Goal: Transaction & Acquisition: Purchase product/service

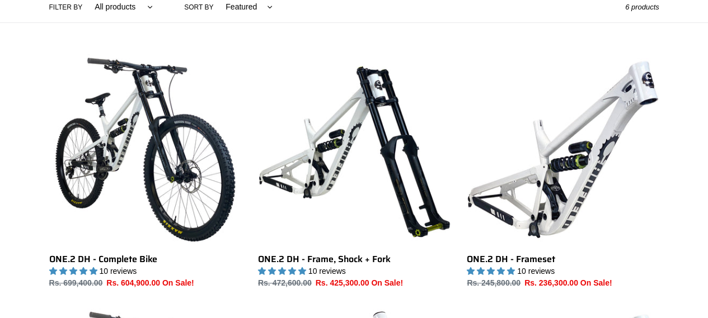
scroll to position [503, 0]
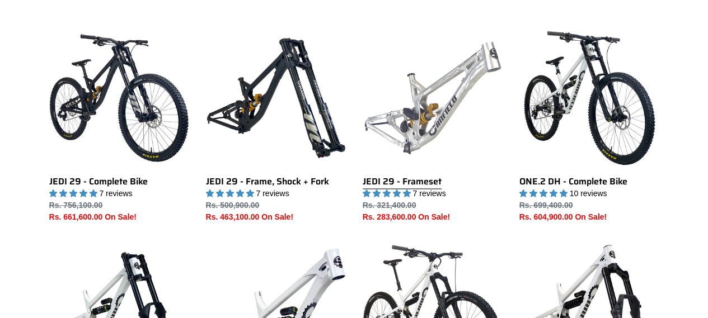
scroll to position [951, 0]
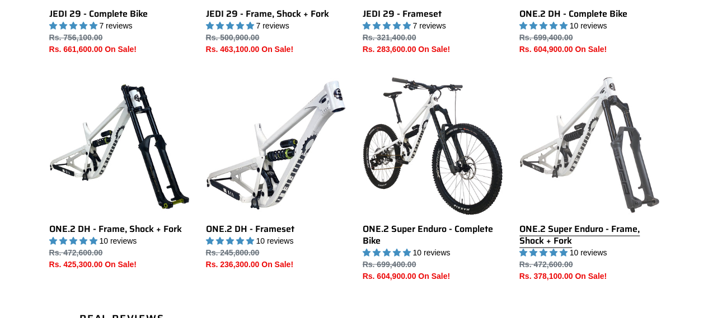
drag, startPoint x: 275, startPoint y: 121, endPoint x: 574, endPoint y: 134, distance: 299.0
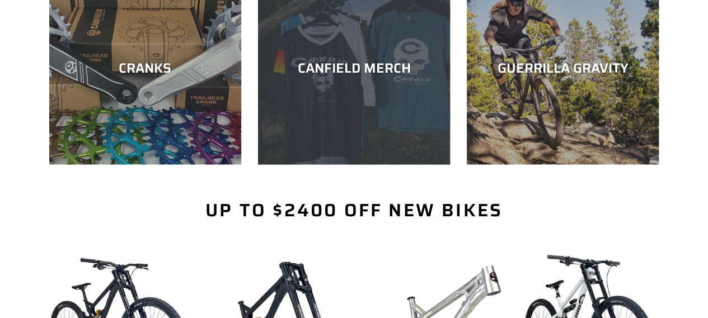
scroll to position [447, 0]
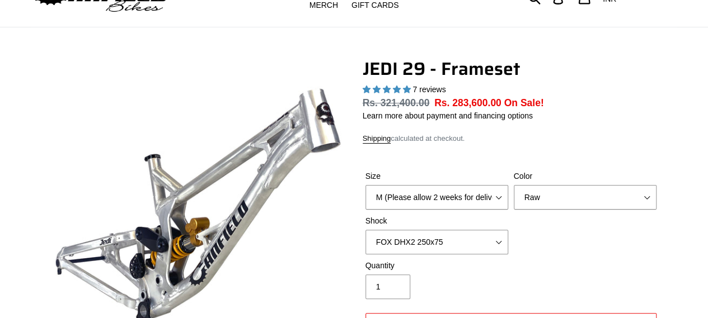
scroll to position [112, 0]
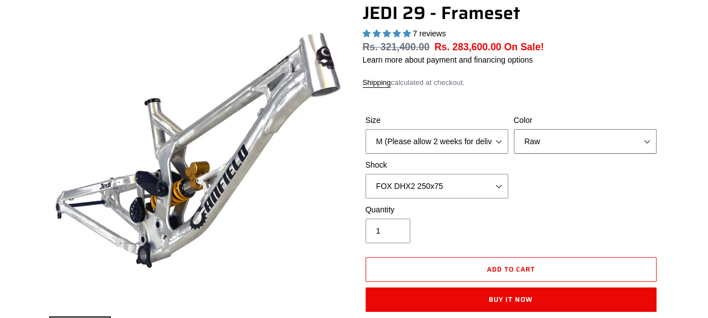
click at [555, 140] on select "Orange Raw Stealth Black" at bounding box center [584, 141] width 143 height 25
select select "Orange"
click at [513, 129] on select "Orange Raw Stealth Black" at bounding box center [584, 141] width 143 height 25
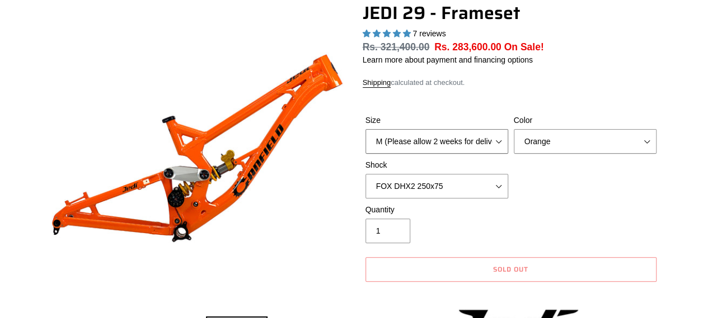
click at [460, 135] on select "M (Please allow 2 weeks for delivery) L (Please allow 2 weeks for delivery) XL" at bounding box center [436, 141] width 143 height 25
click at [528, 195] on div "Size M (Please allow 2 weeks for delivery) L (Please allow 2 weeks for delivery…" at bounding box center [510, 159] width 296 height 89
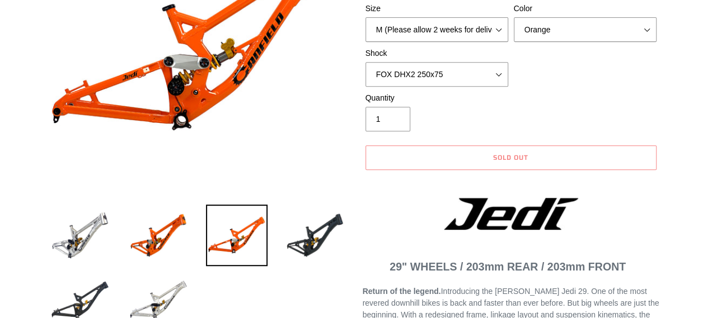
scroll to position [168, 0]
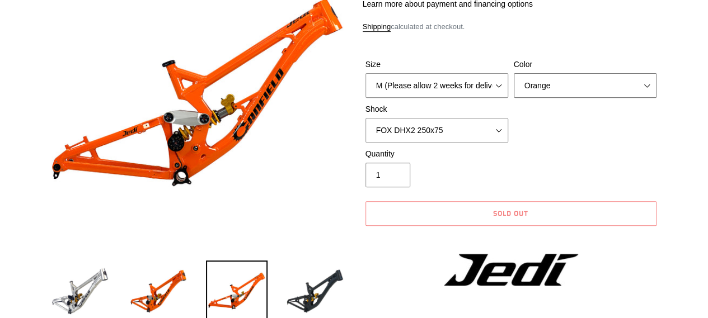
click at [613, 86] on select "Orange Raw Stealth Black" at bounding box center [584, 85] width 143 height 25
click at [431, 125] on select "No Shock FOX DHX2 250x75 RockShox Vivid Ultimate DH 250x75 EXT e-Storia LOX V3" at bounding box center [436, 130] width 143 height 25
select select "No Shock"
click at [365, 118] on select "No Shock FOX DHX2 250x75 RockShox Vivid Ultimate DH 250x75 EXT e-Storia LOX V3" at bounding box center [436, 130] width 143 height 25
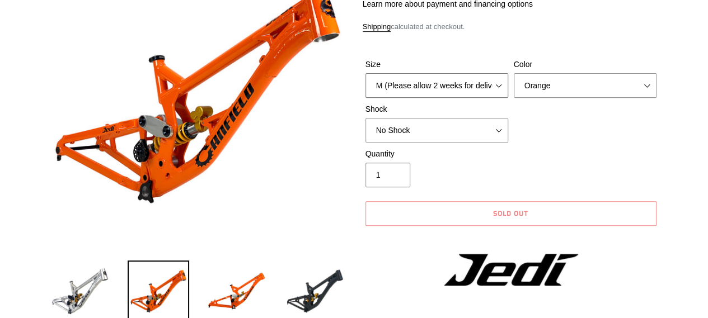
click at [450, 88] on select "M (Please allow 2 weeks for delivery) L (Please allow 2 weeks for delivery) XL" at bounding box center [436, 85] width 143 height 25
click at [610, 178] on div "Quantity 1" at bounding box center [510, 170] width 296 height 45
click at [478, 83] on select "M (Please allow 2 weeks for delivery) L (Please allow 2 weeks for delivery) XL" at bounding box center [436, 85] width 143 height 25
click at [628, 122] on div "Size M (Please allow 2 weeks for delivery) L (Please allow 2 weeks for delivery…" at bounding box center [510, 103] width 296 height 89
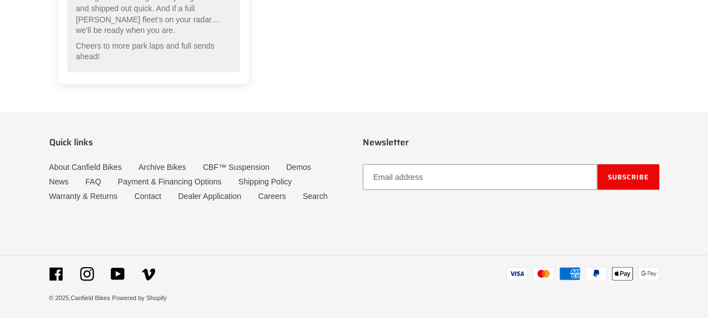
scroll to position [2910, 0]
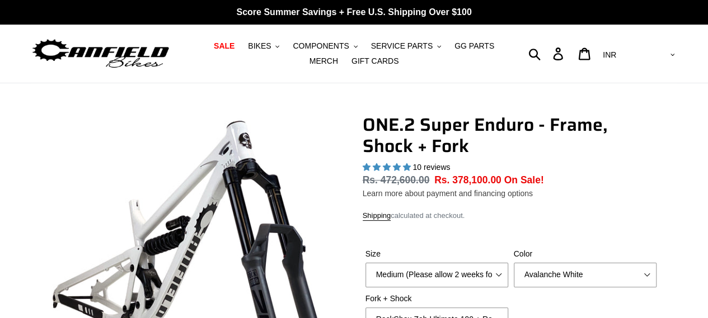
scroll to position [168, 0]
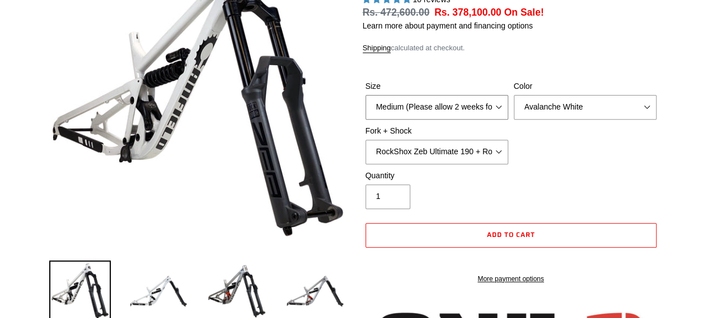
click at [462, 112] on select "Medium (Please allow 2 weeks for delivery) Large (Sold Out)" at bounding box center [436, 107] width 143 height 25
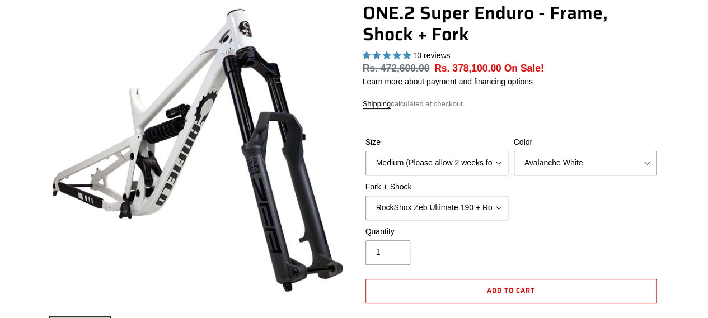
click at [480, 59] on div "10 reviews" at bounding box center [510, 56] width 296 height 12
click at [449, 165] on select "Medium (Please allow 2 weeks for delivery) Large (Sold Out)" at bounding box center [436, 163] width 143 height 25
click at [489, 92] on div "ONE.2 Super Enduro - Frame, Shock + Fork 10 reviews Regular price Rs. 472,600.0…" at bounding box center [510, 176] width 296 height 349
click at [425, 211] on select "RockShox Zeb Ultimate 190 + RockShox Vivid UltDH Coil 250x70" at bounding box center [436, 208] width 143 height 25
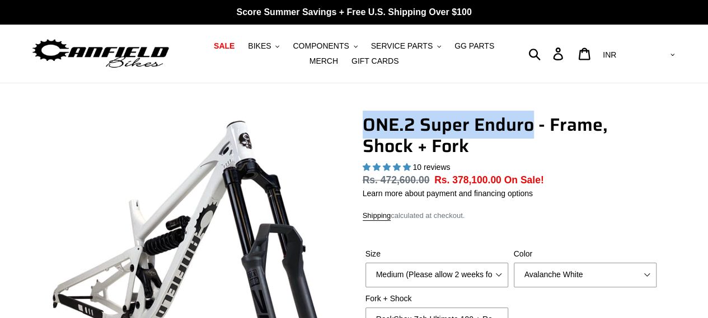
drag, startPoint x: 356, startPoint y: 124, endPoint x: 534, endPoint y: 126, distance: 177.9
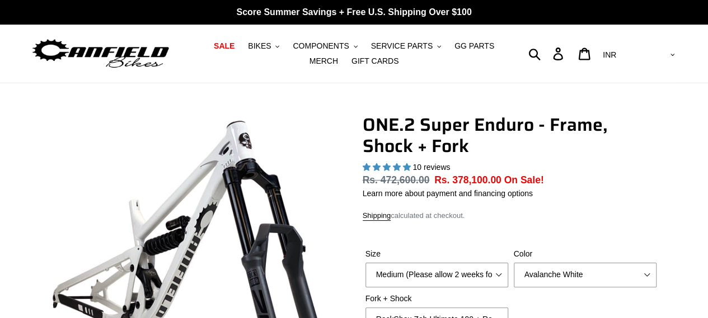
click at [540, 128] on h1 "ONE.2 Super Enduro - Frame, Shock + Fork" at bounding box center [510, 135] width 296 height 43
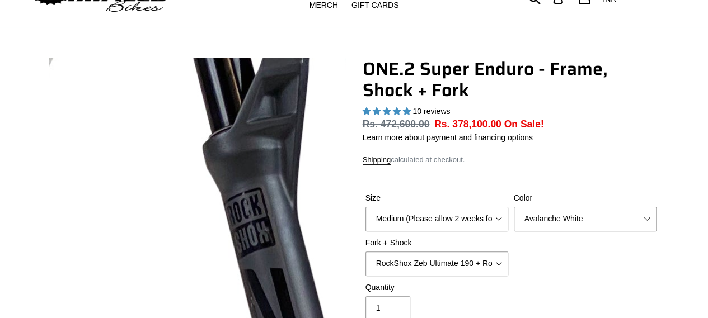
scroll to position [112, 0]
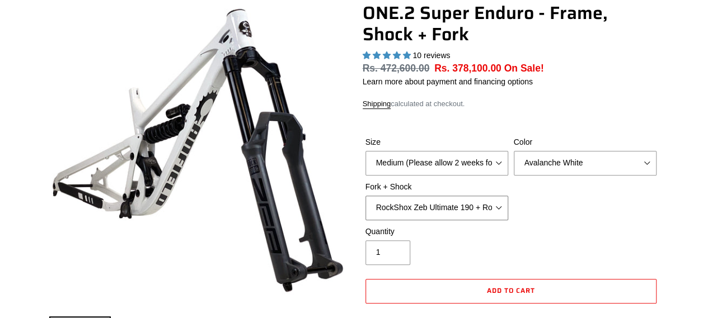
click at [418, 214] on select "RockShox Zeb Ultimate 190 + RockShox Vivid UltDH Coil 250x70" at bounding box center [436, 208] width 143 height 25
click at [453, 213] on select "RockShox Zeb Ultimate 190 + RockShox Vivid UltDH Coil 250x70" at bounding box center [436, 208] width 143 height 25
click at [568, 148] on div "Color Avalanche White Bentonite Grey" at bounding box center [585, 155] width 148 height 39
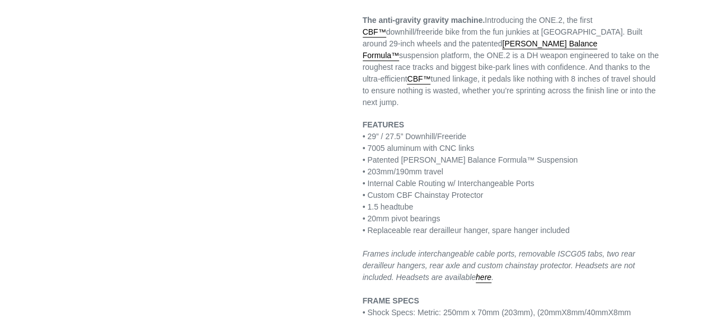
scroll to position [895, 0]
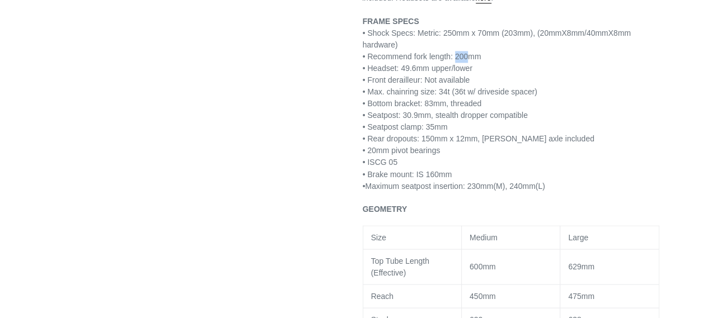
drag, startPoint x: 456, startPoint y: 56, endPoint x: 468, endPoint y: 55, distance: 11.3
click at [468, 55] on p "FEATURES • 29” / 27.5” Downhill/Freeride • 7005 aluminum with CNC links • Paten…" at bounding box center [510, 15] width 296 height 352
click at [483, 63] on p "FEATURES • 29” / 27.5” Downhill/Freeride • 7005 aluminum with CNC links • Paten…" at bounding box center [510, 15] width 296 height 352
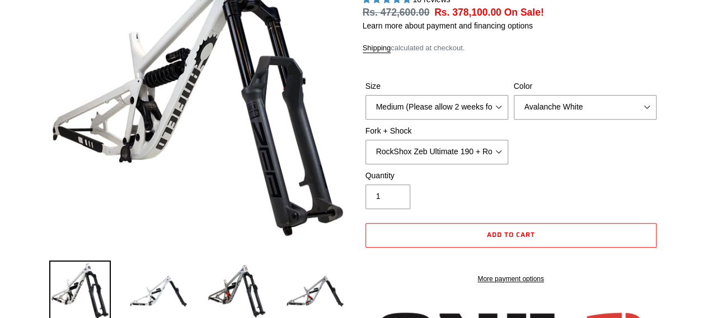
scroll to position [336, 0]
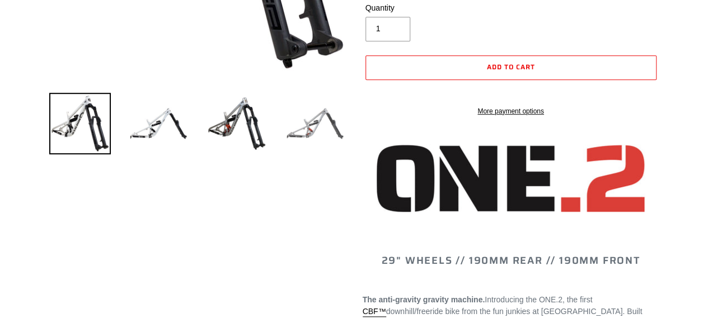
click at [296, 121] on img at bounding box center [315, 124] width 62 height 62
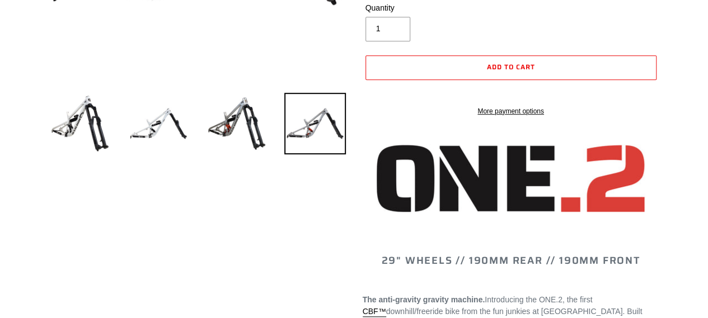
scroll to position [168, 0]
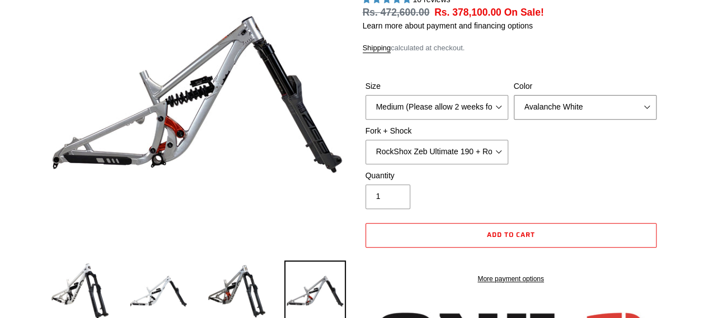
click at [596, 110] on select "Avalanche White Bentonite Grey" at bounding box center [584, 107] width 143 height 25
click at [596, 109] on select "Avalanche White Bentonite Grey" at bounding box center [584, 107] width 143 height 25
click at [439, 106] on select "Medium (Please allow 2 weeks for delivery) Large (Sold Out)" at bounding box center [436, 107] width 143 height 25
click at [432, 154] on select "RockShox Zeb Ultimate 190 + RockShox Vivid UltDH Coil 250x70" at bounding box center [436, 152] width 143 height 25
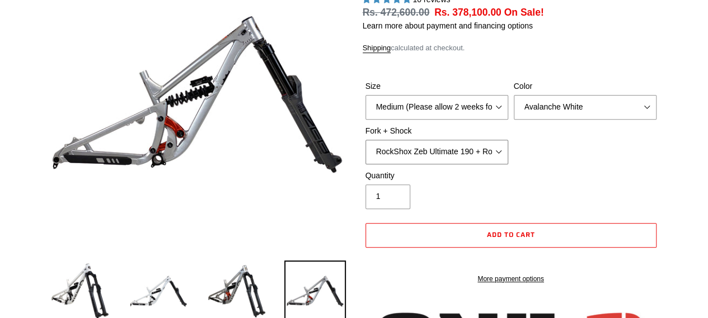
click at [432, 154] on select "RockShox Zeb Ultimate 190 + RockShox Vivid UltDH Coil 250x70" at bounding box center [436, 152] width 143 height 25
click at [73, 286] on img at bounding box center [80, 292] width 62 height 62
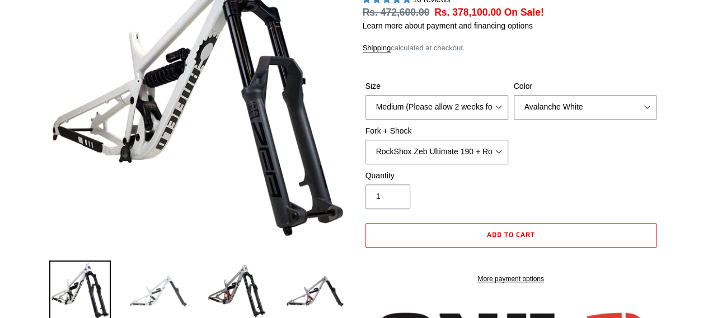
click at [182, 305] on img at bounding box center [159, 292] width 62 height 62
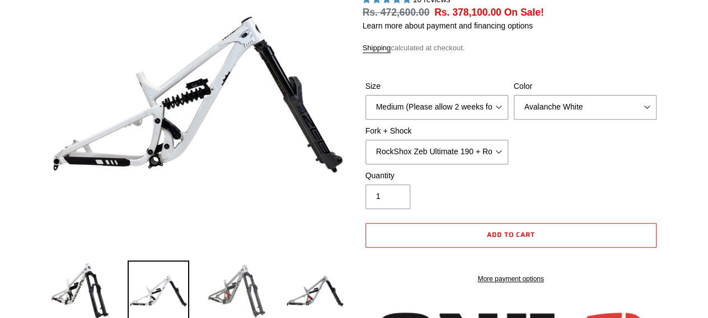
click at [247, 290] on img at bounding box center [237, 292] width 62 height 62
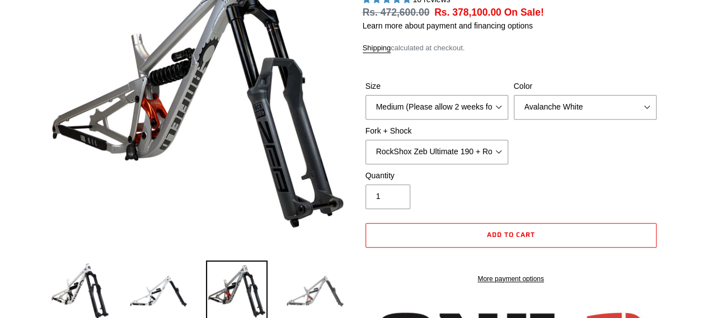
click at [317, 288] on img at bounding box center [315, 292] width 62 height 62
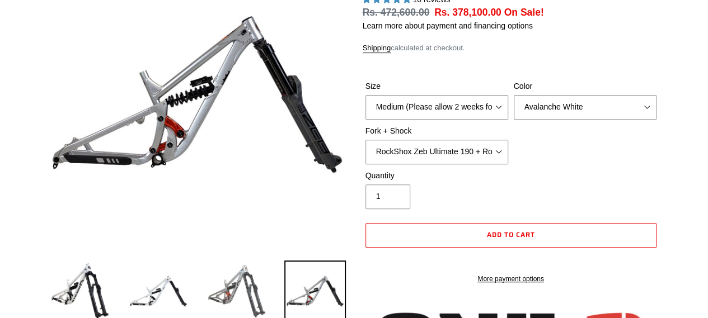
click at [239, 267] on img at bounding box center [237, 292] width 62 height 62
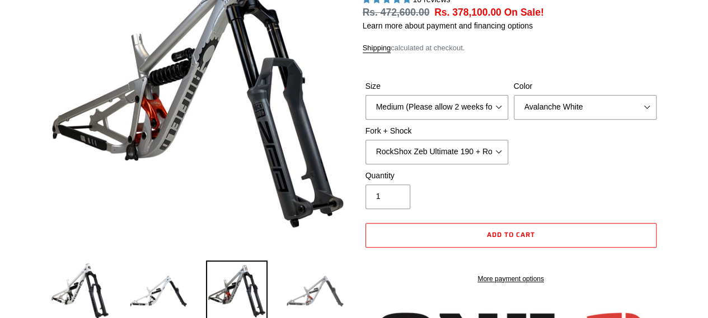
click at [326, 267] on img at bounding box center [315, 292] width 62 height 62
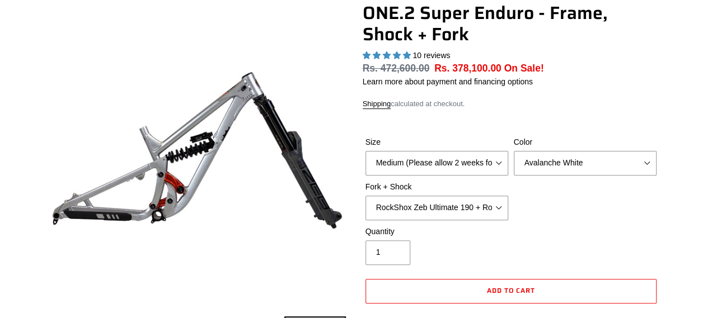
scroll to position [224, 0]
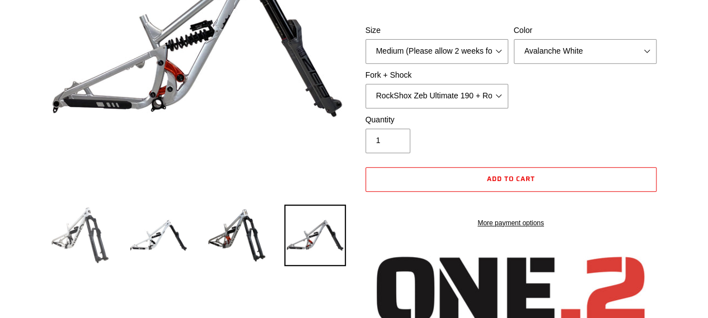
click at [102, 227] on img at bounding box center [80, 236] width 62 height 62
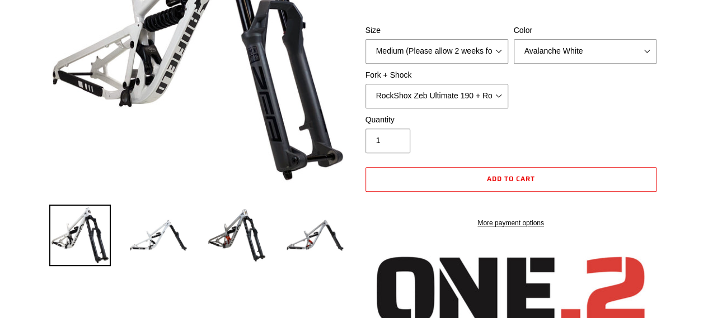
click at [510, 224] on shopify-accelerated-checkout "More payment options" at bounding box center [510, 214] width 291 height 30
click at [504, 228] on link "More payment options" at bounding box center [510, 223] width 291 height 10
click at [506, 228] on link "More payment options" at bounding box center [510, 223] width 291 height 10
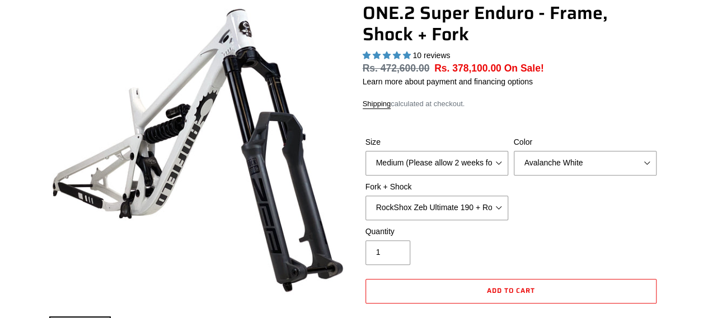
scroll to position [56, 0]
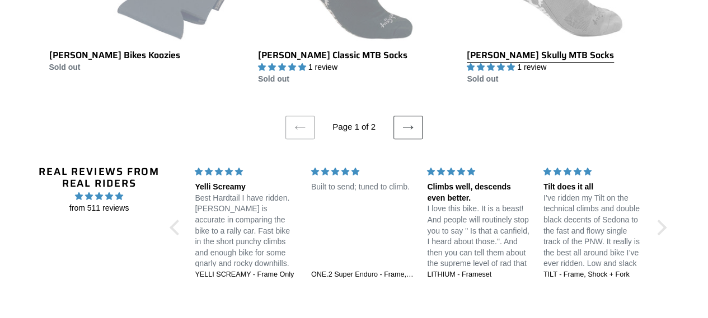
scroll to position [2349, 0]
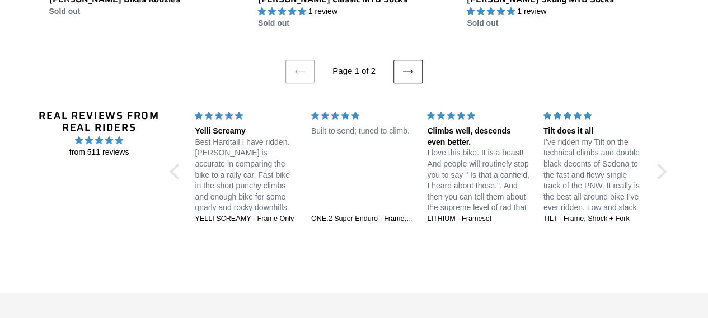
click at [406, 66] on icon at bounding box center [407, 71] width 11 height 11
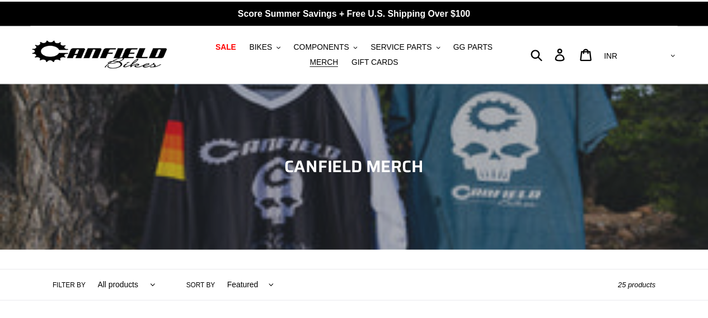
scroll to position [447, 0]
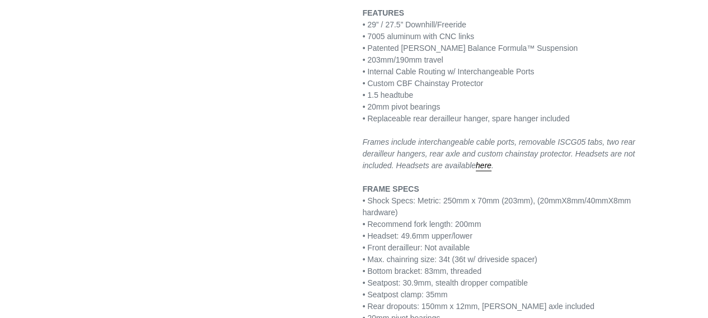
scroll to position [783, 0]
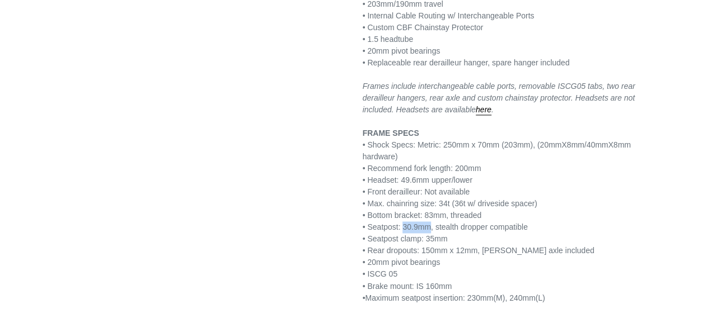
drag, startPoint x: 403, startPoint y: 227, endPoint x: 428, endPoint y: 225, distance: 25.8
click at [428, 225] on p "FEATURES • 29” / 27.5” Downhill/Freeride • 7005 aluminum with CNC links • Paten…" at bounding box center [510, 127] width 296 height 352
copy p "30.9mm"
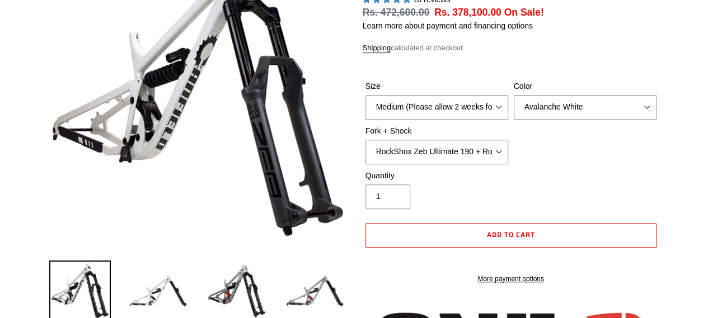
scroll to position [0, 0]
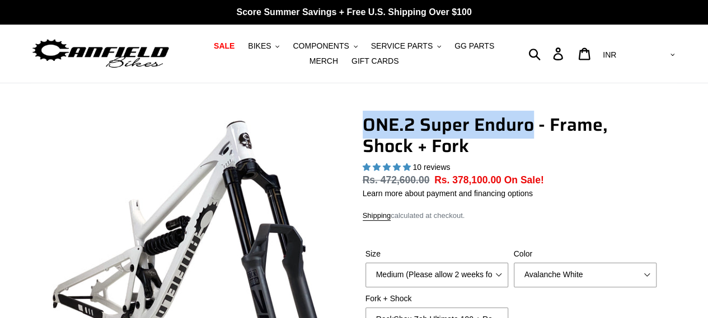
drag, startPoint x: 361, startPoint y: 128, endPoint x: 539, endPoint y: 117, distance: 177.6
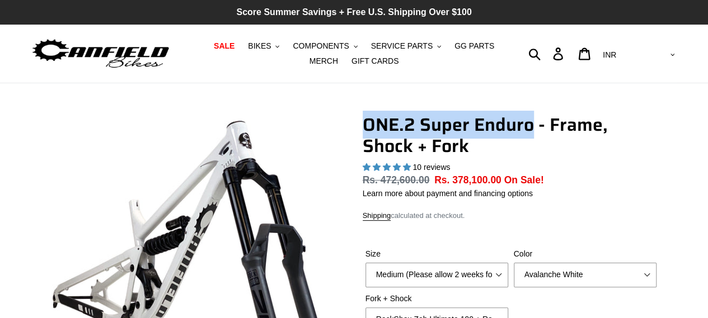
copy h1 "ONE.2 Super Enduro"
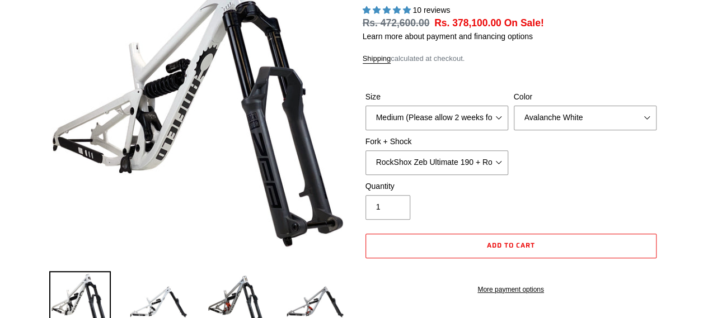
scroll to position [101, 0]
